Goal: Ask a question

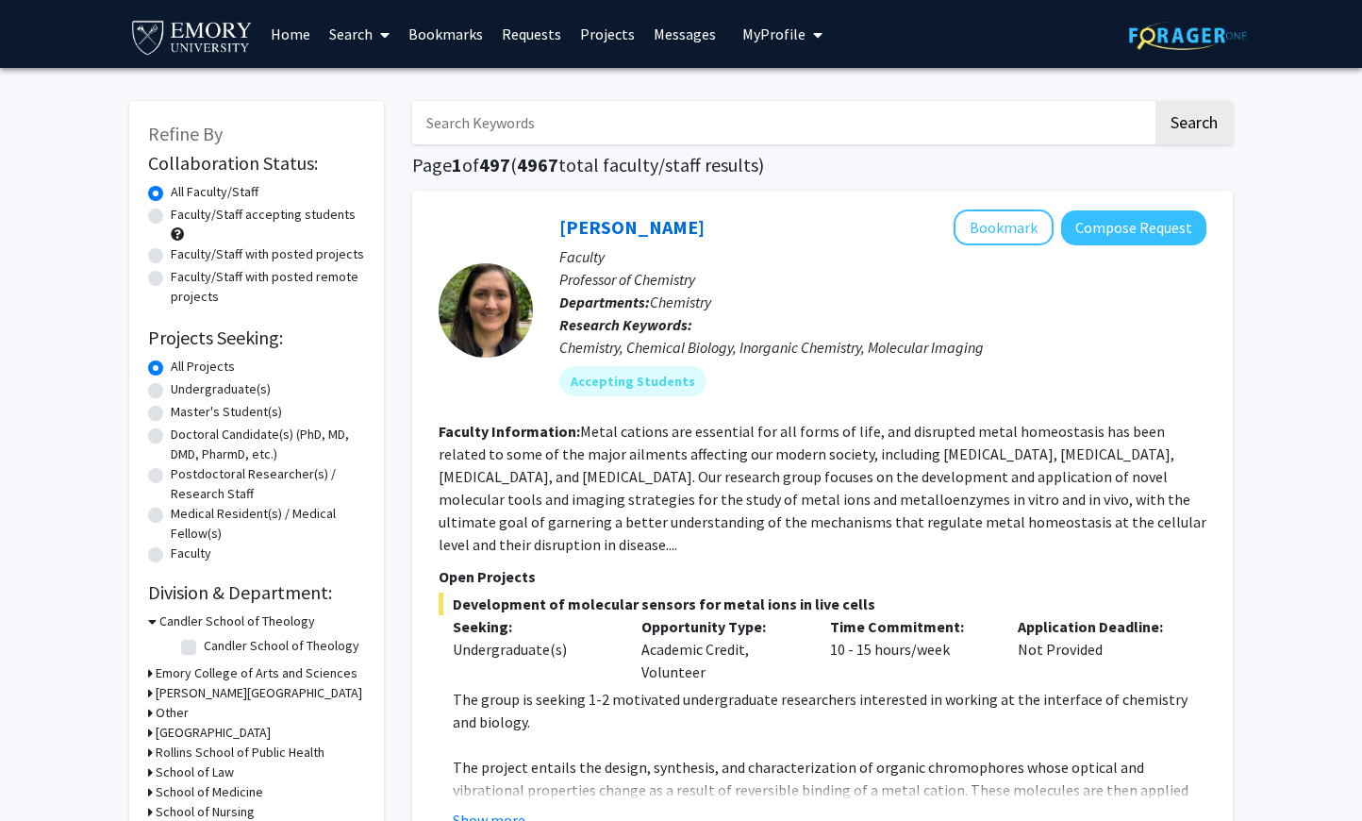
click at [479, 125] on input "Search Keywords" at bounding box center [782, 122] width 741 height 43
click at [1156, 101] on button "Search" at bounding box center [1194, 122] width 77 height 43
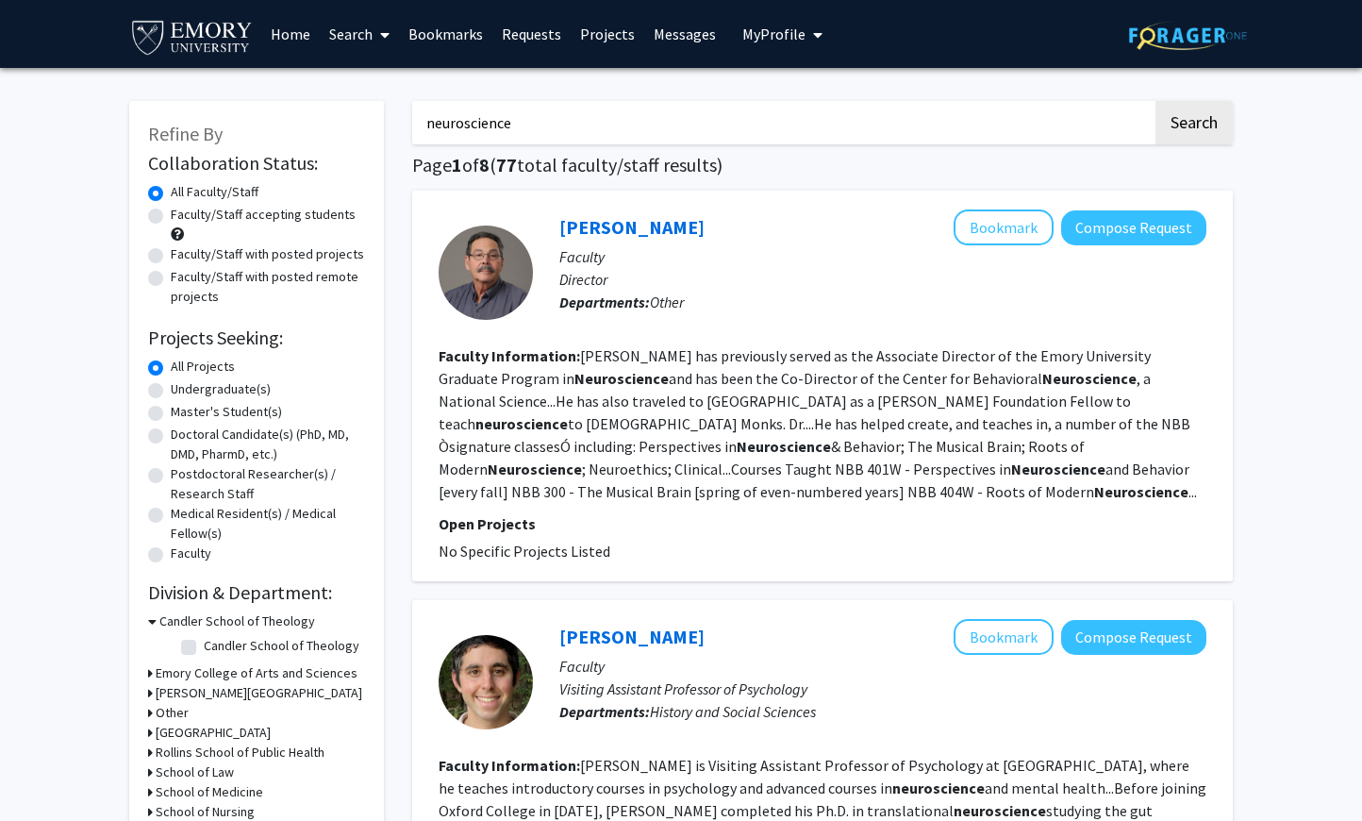
click at [223, 677] on h3 "Emory College of Arts and Sciences" at bounding box center [257, 673] width 202 height 20
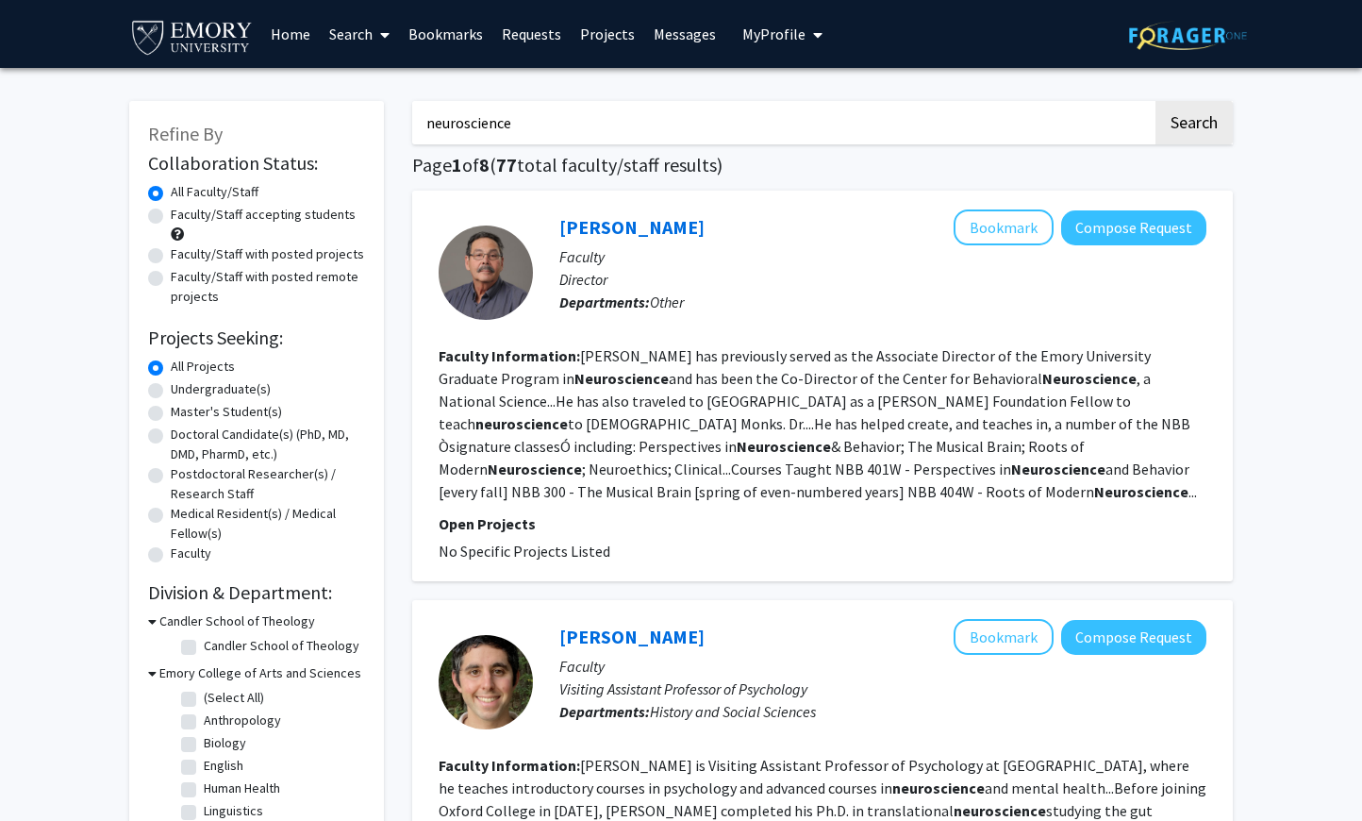
click at [223, 677] on h3 "Emory College of Arts and Sciences" at bounding box center [260, 673] width 202 height 20
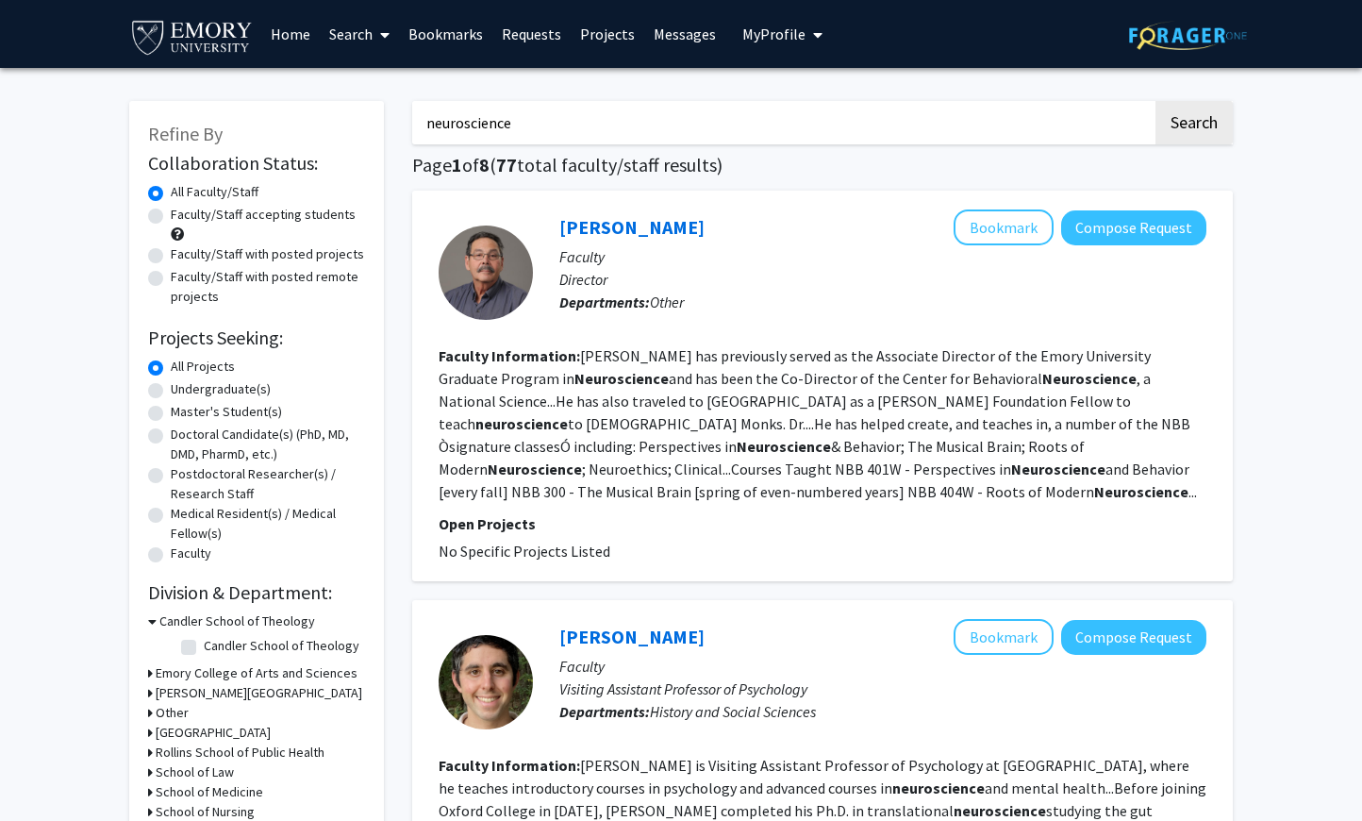
click at [533, 123] on input "neuroscience" at bounding box center [782, 122] width 741 height 43
click at [1156, 101] on button "Search" at bounding box center [1194, 122] width 77 height 43
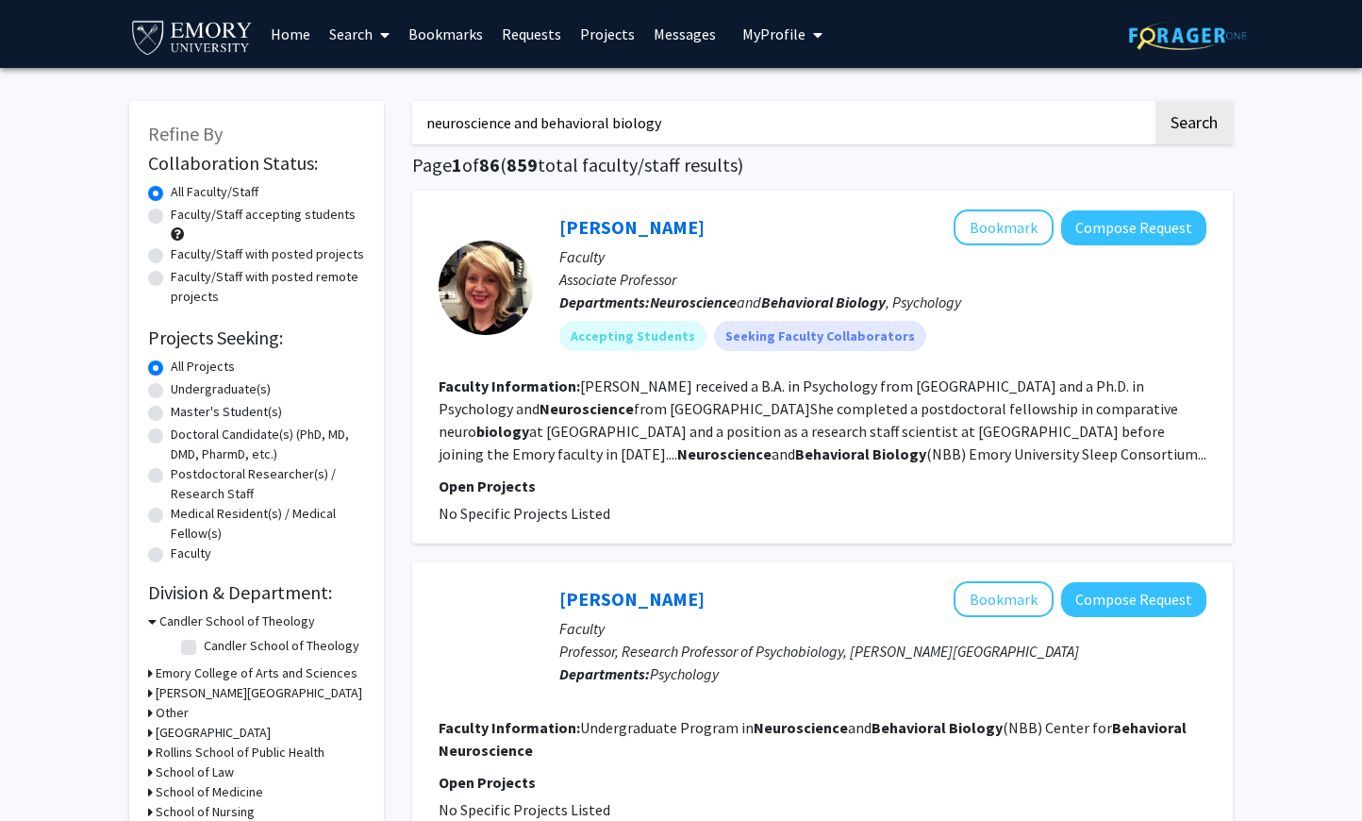
type input "neuroscience and behavioral biology"
click at [1156, 101] on button "Search" at bounding box center [1194, 122] width 77 height 43
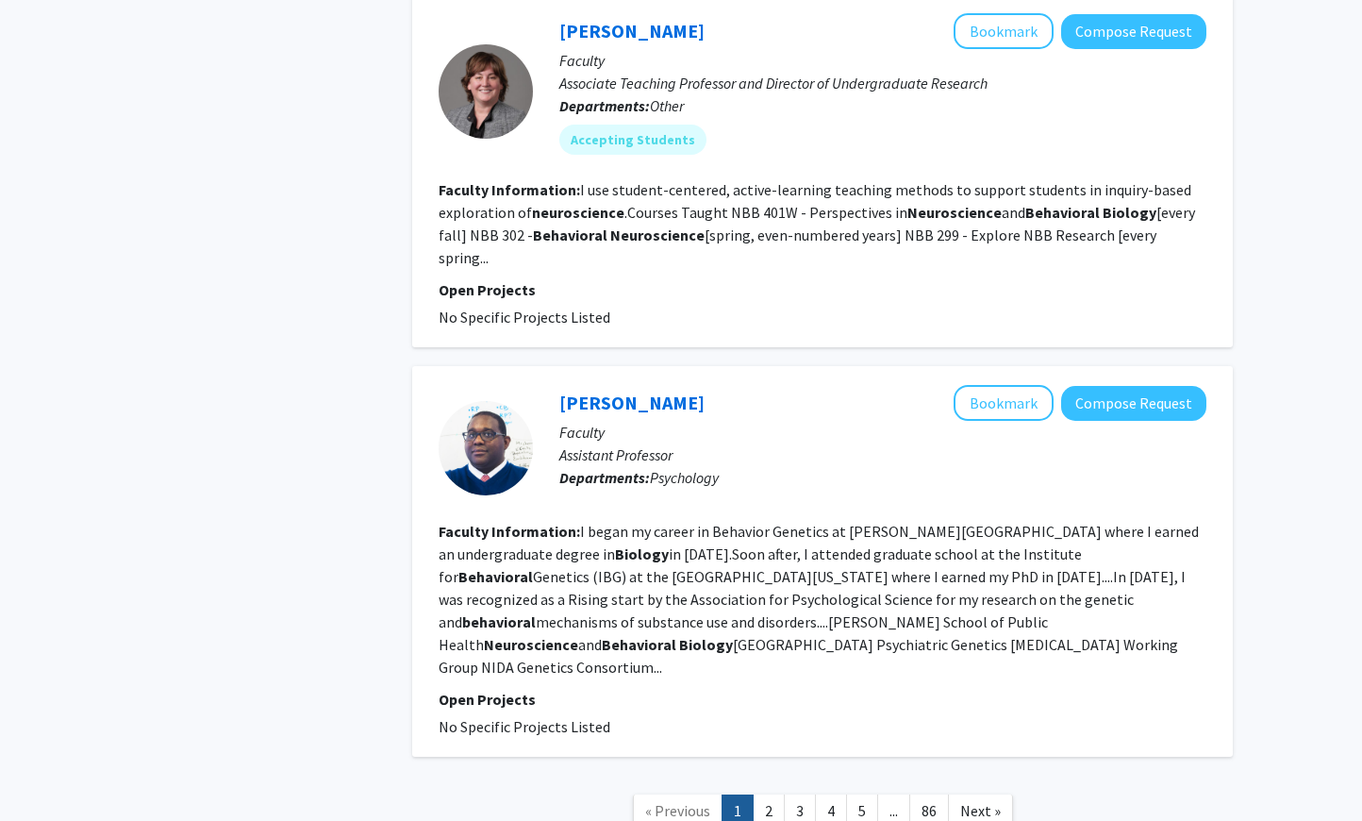
scroll to position [3103, 0]
click at [771, 794] on link "2" at bounding box center [769, 810] width 32 height 33
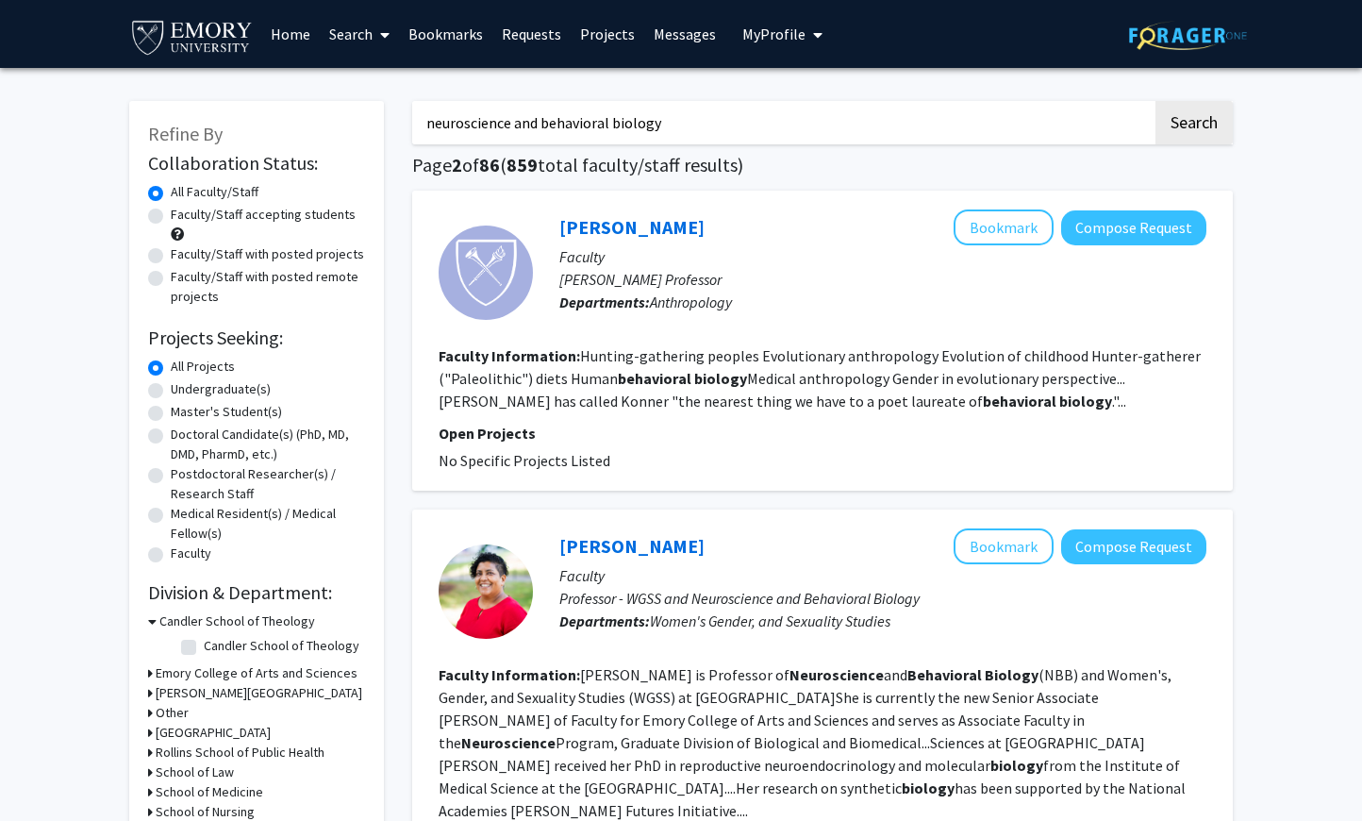
click at [269, 213] on label "Faculty/Staff accepting students" at bounding box center [263, 215] width 185 height 20
click at [183, 213] on input "Faculty/Staff accepting students" at bounding box center [177, 211] width 12 height 12
radio input "true"
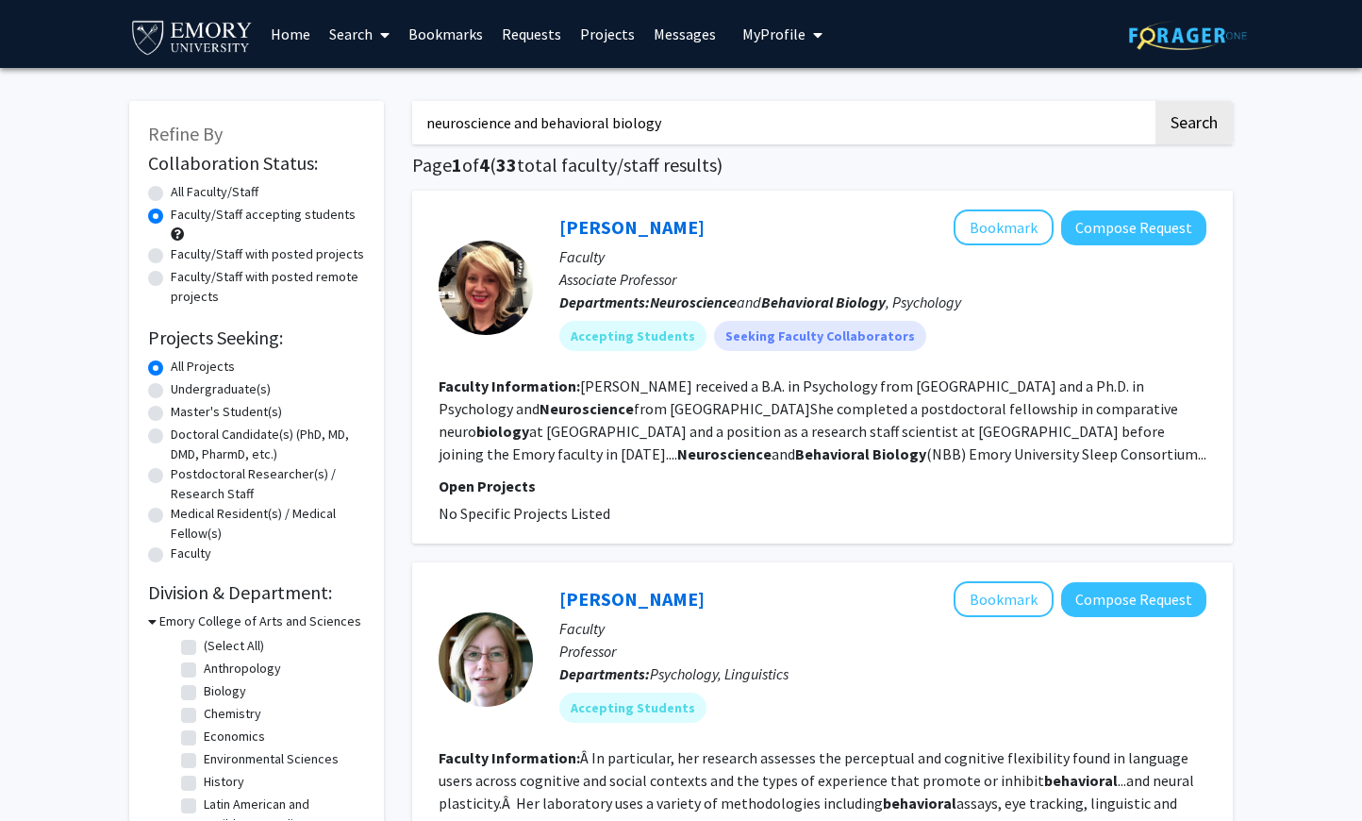
click at [772, 444] on b "Neuroscience" at bounding box center [724, 453] width 94 height 19
click at [755, 446] on fg-read-more "[PERSON_NAME] received a B.A. in Psychology from [GEOGRAPHIC_DATA] and a Ph.D. …" at bounding box center [823, 419] width 768 height 87
click at [1150, 223] on button "Compose Request" at bounding box center [1133, 227] width 145 height 35
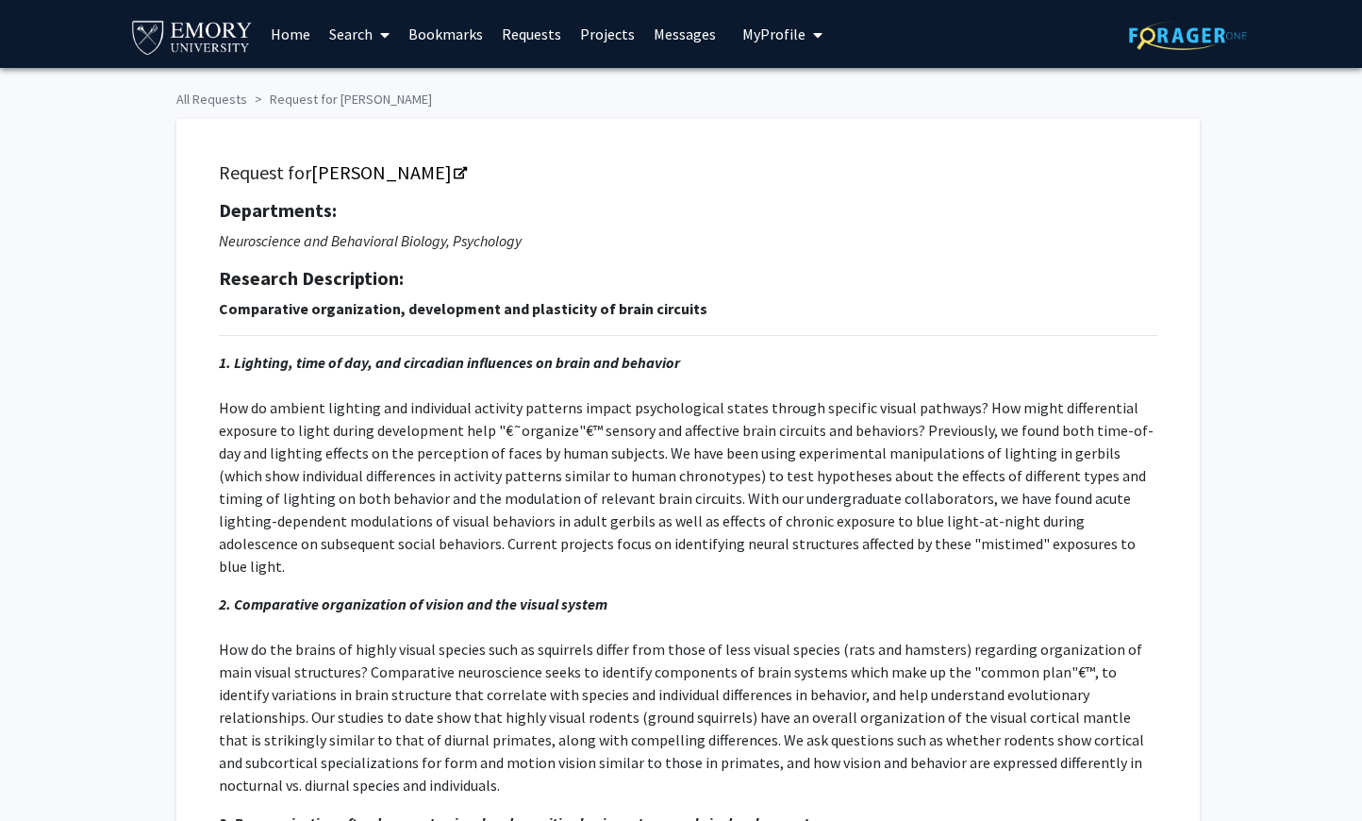
scroll to position [58, 0]
